Goal: Task Accomplishment & Management: Complete application form

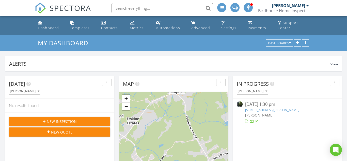
click at [97, 119] on div "New Inspection" at bounding box center [59, 121] width 93 height 5
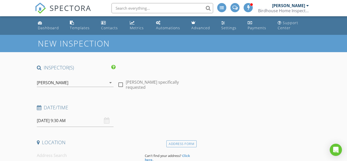
click at [121, 83] on div at bounding box center [120, 84] width 9 height 9
checkbox input "true"
click at [43, 121] on input "[DATE] 9:30 AM" at bounding box center [75, 120] width 77 height 12
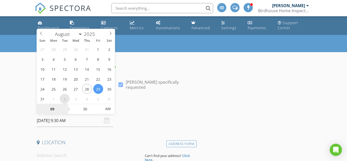
type input "[DATE] 9:30 AM"
select select "8"
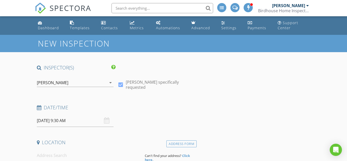
scroll to position [15, 0]
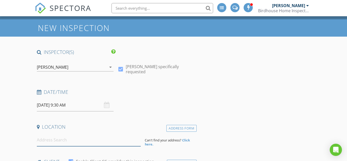
click at [69, 135] on input at bounding box center [89, 140] width 104 height 12
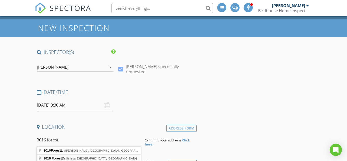
type input "[STREET_ADDRESS][PERSON_NAME]"
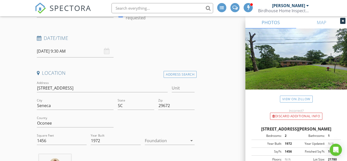
scroll to position [71, 0]
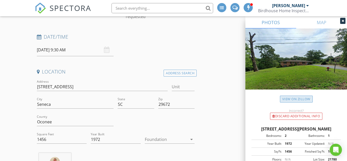
click at [293, 96] on link "View on Zillow" at bounding box center [296, 98] width 33 height 7
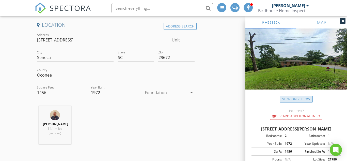
scroll to position [120, 0]
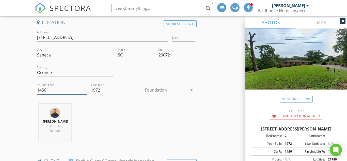
click at [67, 90] on input "1456" at bounding box center [62, 90] width 50 height 8
type input "1"
type input "2300"
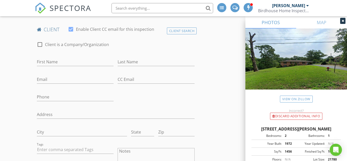
scroll to position [259, 0]
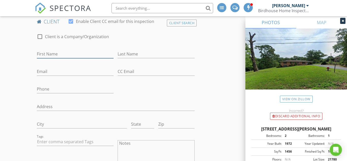
click at [55, 57] on input "First Name" at bounding box center [75, 54] width 77 height 8
click at [41, 54] on input "Ggrant" at bounding box center [75, 54] width 77 height 8
type input "Grant"
type input "[PERSON_NAME]"
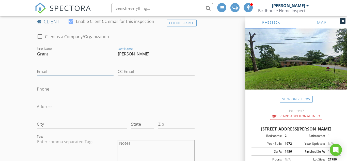
click at [43, 73] on input "Email" at bounding box center [75, 71] width 77 height 8
click at [45, 86] on input "Phone" at bounding box center [75, 89] width 77 height 8
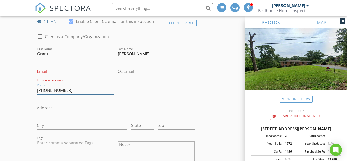
type input "[PHONE_NUMBER]"
click at [45, 72] on input "Email" at bounding box center [75, 71] width 77 height 8
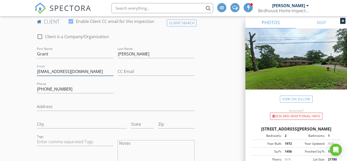
type input "[EMAIL_ADDRESS][DOMAIN_NAME]"
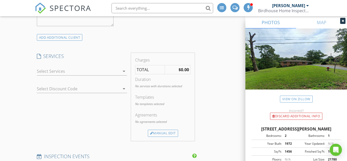
scroll to position [451, 0]
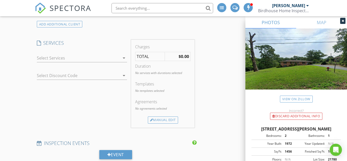
click at [50, 59] on div at bounding box center [78, 58] width 83 height 8
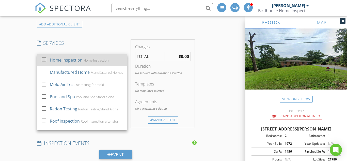
click at [50, 63] on div "Home Inspection" at bounding box center [66, 60] width 33 height 6
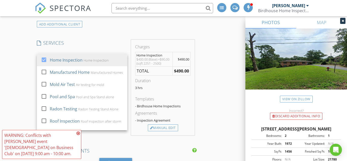
click at [29, 54] on div "New Inspection INSPECTOR(S) check_box [PERSON_NAME] PRIMARY [PERSON_NAME] arrow…" at bounding box center [173, 117] width 347 height 1066
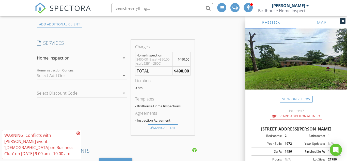
click at [78, 133] on icon at bounding box center [78, 133] width 4 height 4
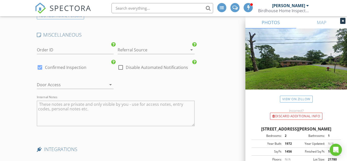
scroll to position [940, 0]
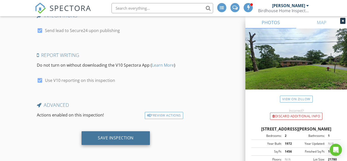
click at [105, 141] on div "Save Inspection" at bounding box center [115, 138] width 68 height 14
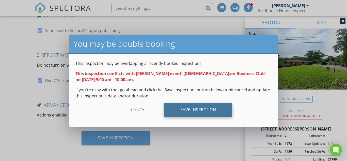
click at [173, 111] on div "Save Inspection" at bounding box center [198, 110] width 68 height 14
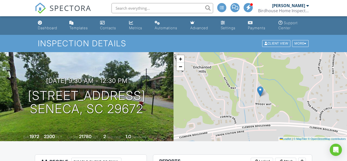
click at [77, 8] on span "SPECTORA" at bounding box center [71, 8] width 42 height 11
